Goal: Communication & Community: Participate in discussion

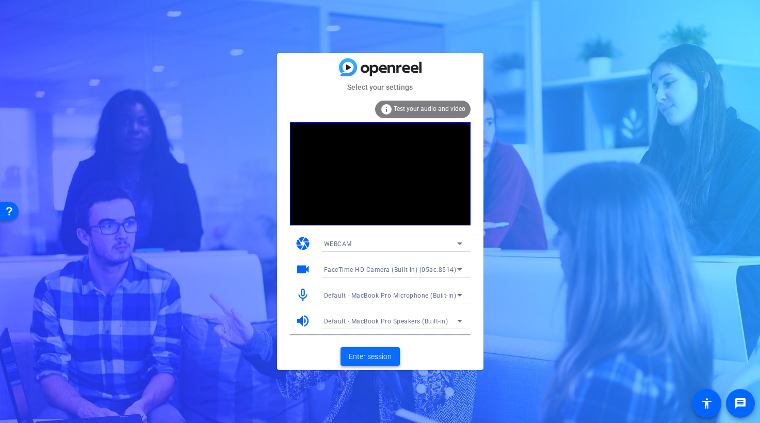
click at [372, 355] on span "Enter session" at bounding box center [370, 357] width 43 height 11
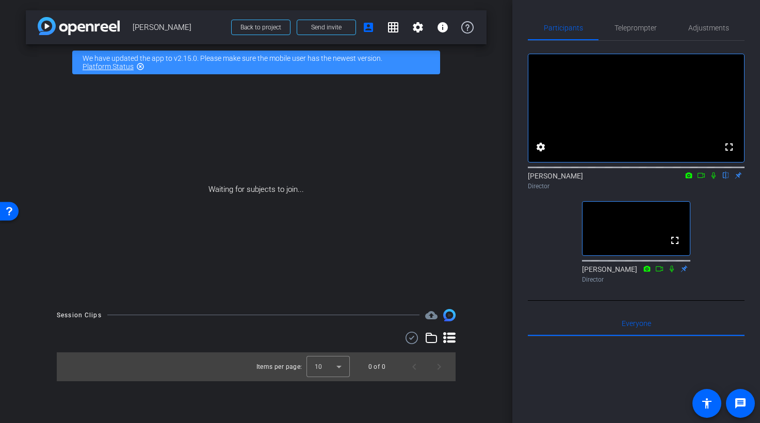
click at [716, 179] on icon at bounding box center [714, 175] width 8 height 7
click at [712, 179] on icon at bounding box center [714, 175] width 6 height 7
click at [715, 179] on icon at bounding box center [714, 175] width 8 height 7
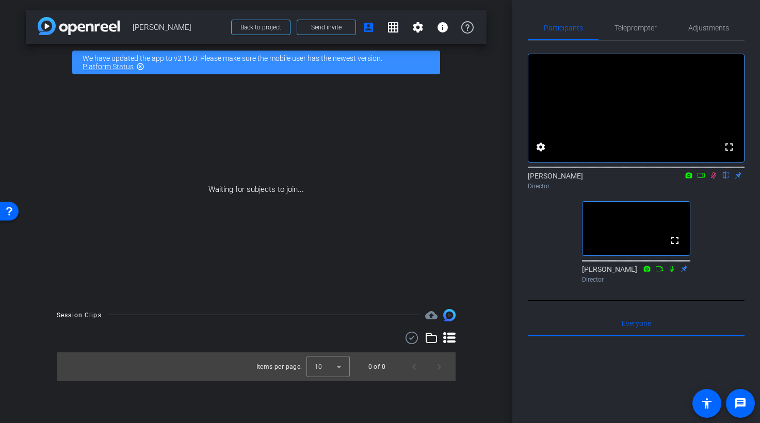
click at [715, 179] on icon at bounding box center [714, 175] width 6 height 7
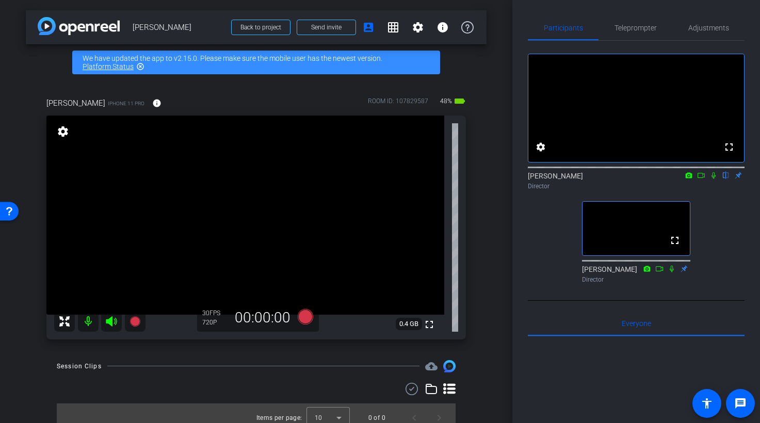
click at [114, 317] on icon at bounding box center [111, 321] width 12 height 12
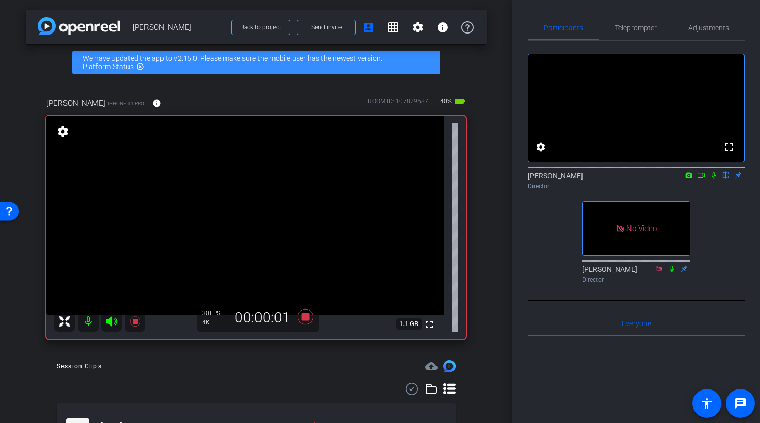
click at [703, 179] on icon at bounding box center [702, 175] width 8 height 7
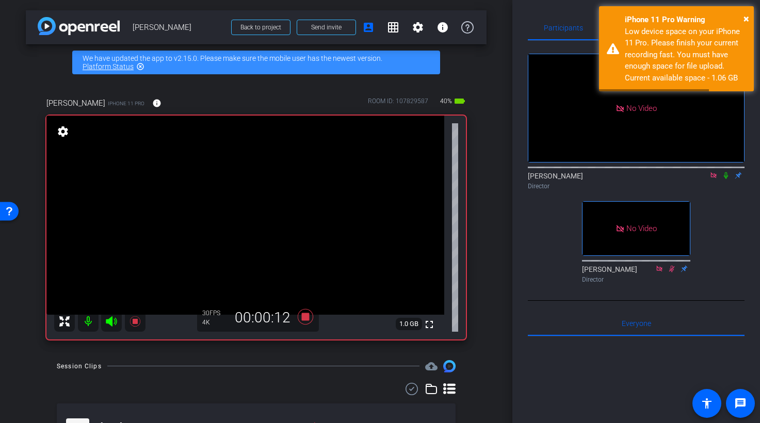
click at [726, 179] on icon at bounding box center [726, 175] width 4 height 7
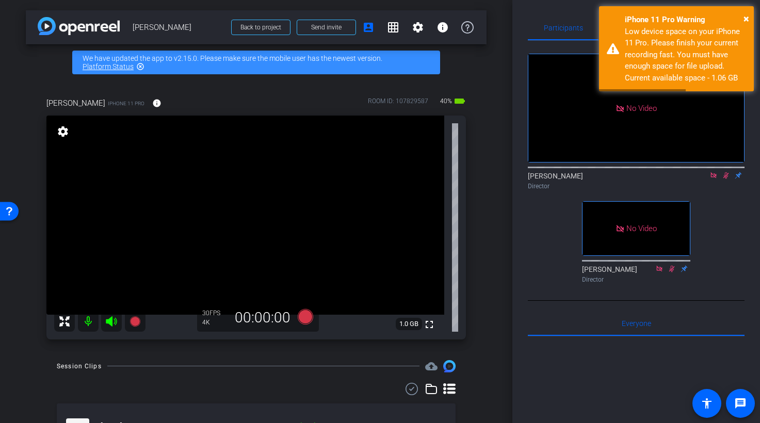
click at [726, 179] on icon at bounding box center [727, 175] width 6 height 7
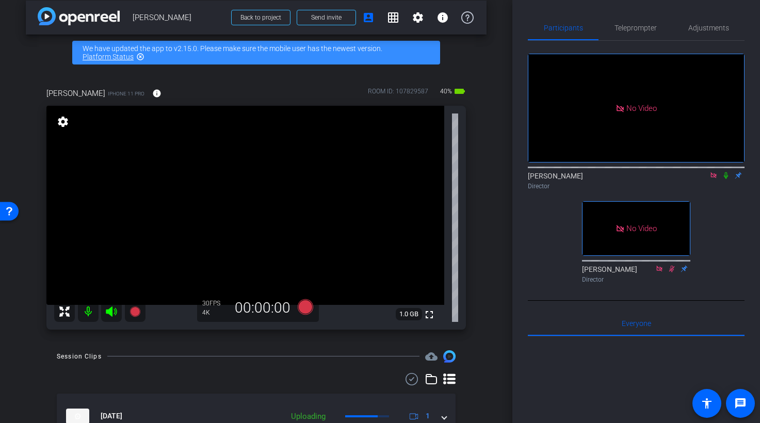
scroll to position [9, 0]
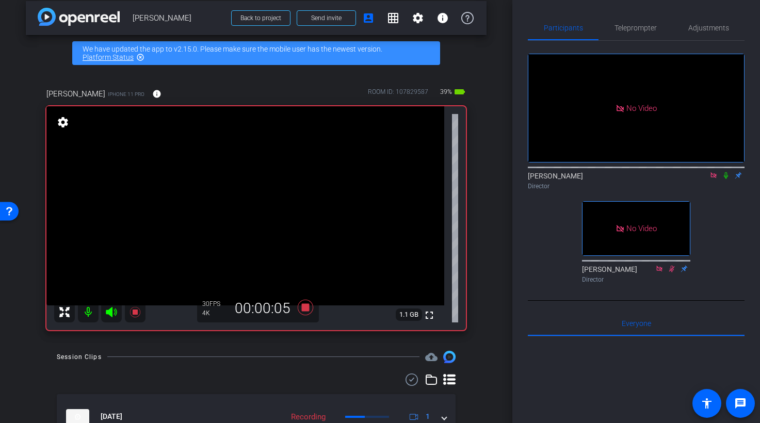
click at [728, 179] on icon at bounding box center [726, 175] width 8 height 7
click at [728, 179] on icon at bounding box center [727, 175] width 6 height 7
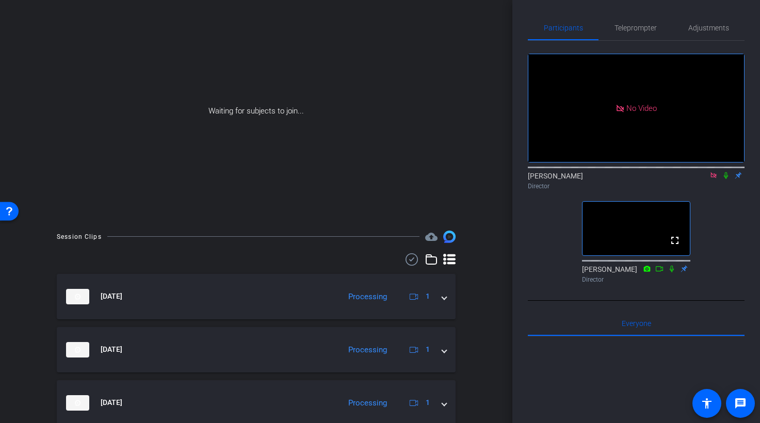
scroll to position [27, 0]
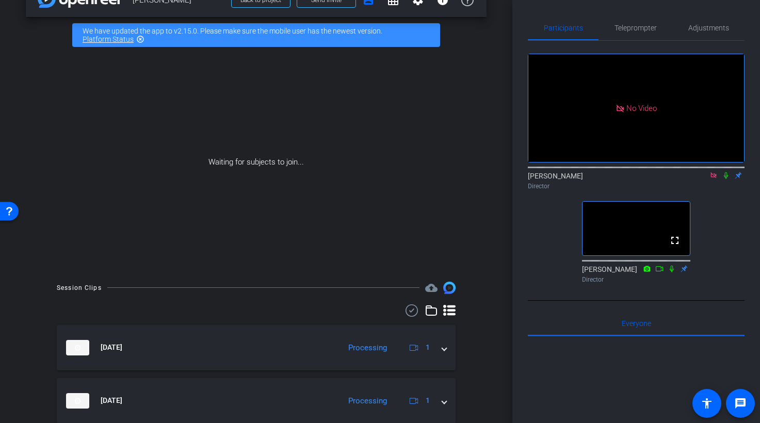
click at [713, 179] on icon at bounding box center [714, 175] width 8 height 7
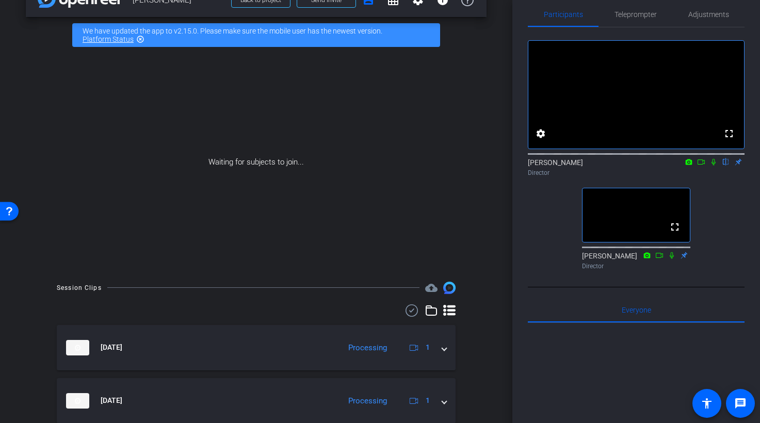
scroll to position [0, 0]
